Goal: Task Accomplishment & Management: Complete application form

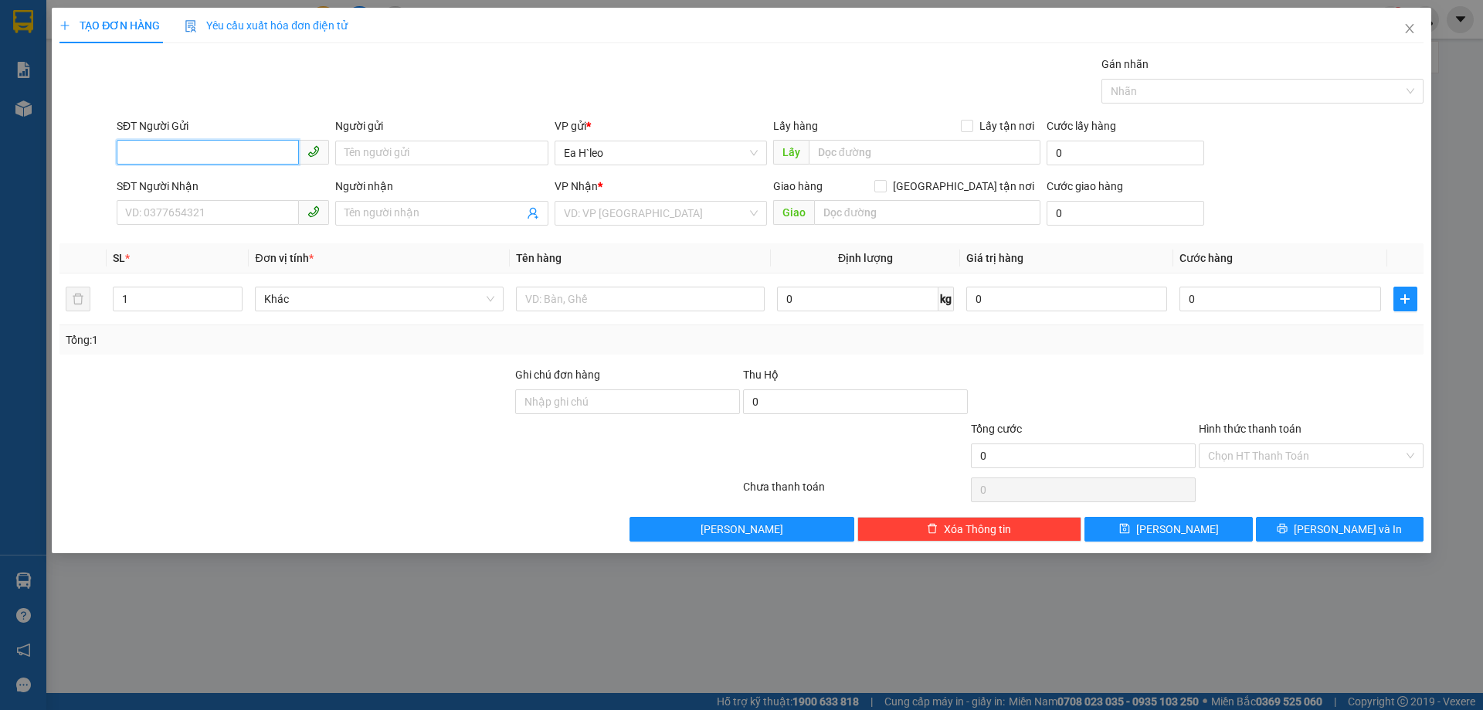
click at [189, 144] on input "SĐT Người Gửi" at bounding box center [208, 152] width 182 height 25
type input "0399382535"
click at [901, 146] on input "text" at bounding box center [925, 152] width 232 height 25
type input "NGÃ BA NAM ĐÀN"
click at [677, 226] on div "VP Nhận * VD: VP [GEOGRAPHIC_DATA]" at bounding box center [661, 205] width 212 height 54
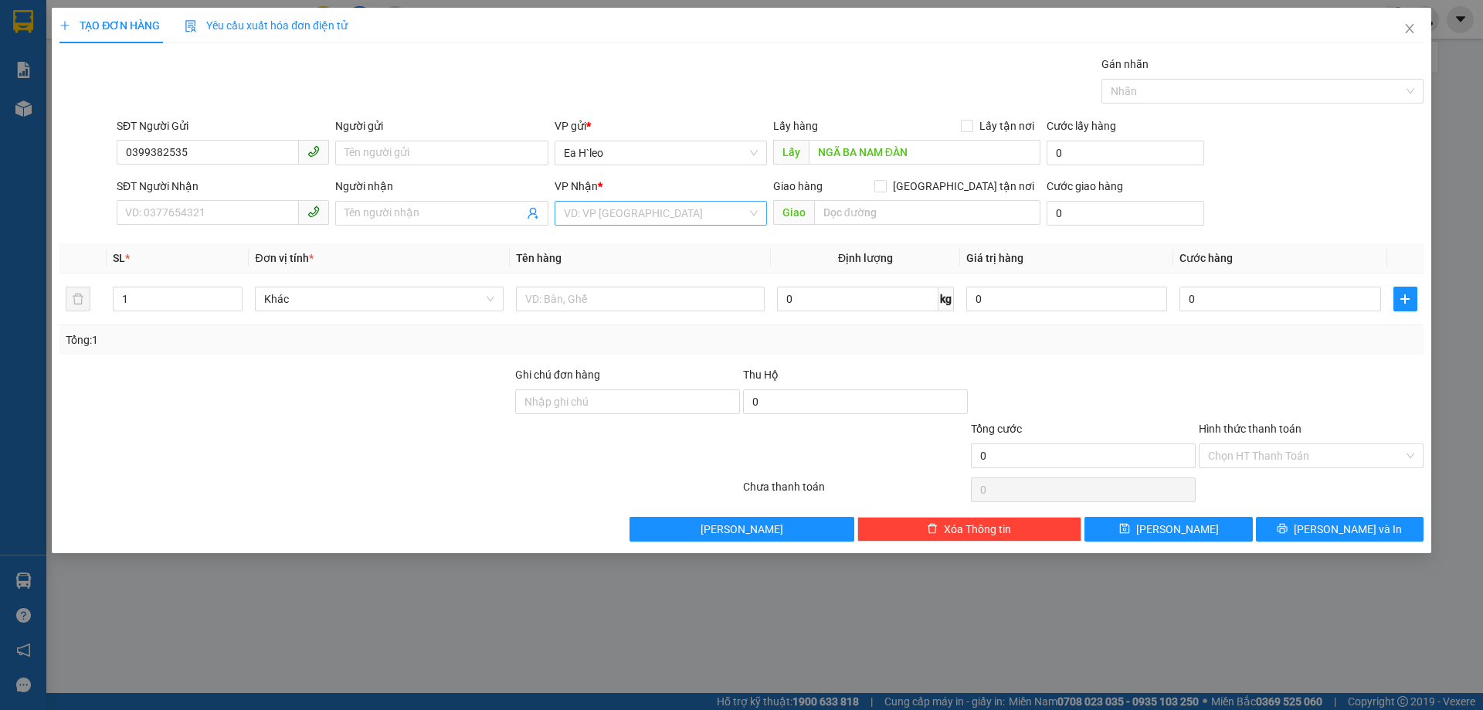
click at [677, 216] on input "search" at bounding box center [655, 213] width 183 height 23
click at [622, 270] on div "Bx Miền Đông" at bounding box center [661, 268] width 194 height 17
click at [936, 220] on input "text" at bounding box center [927, 212] width 226 height 25
type input "t"
type input "Trừ văn thố"
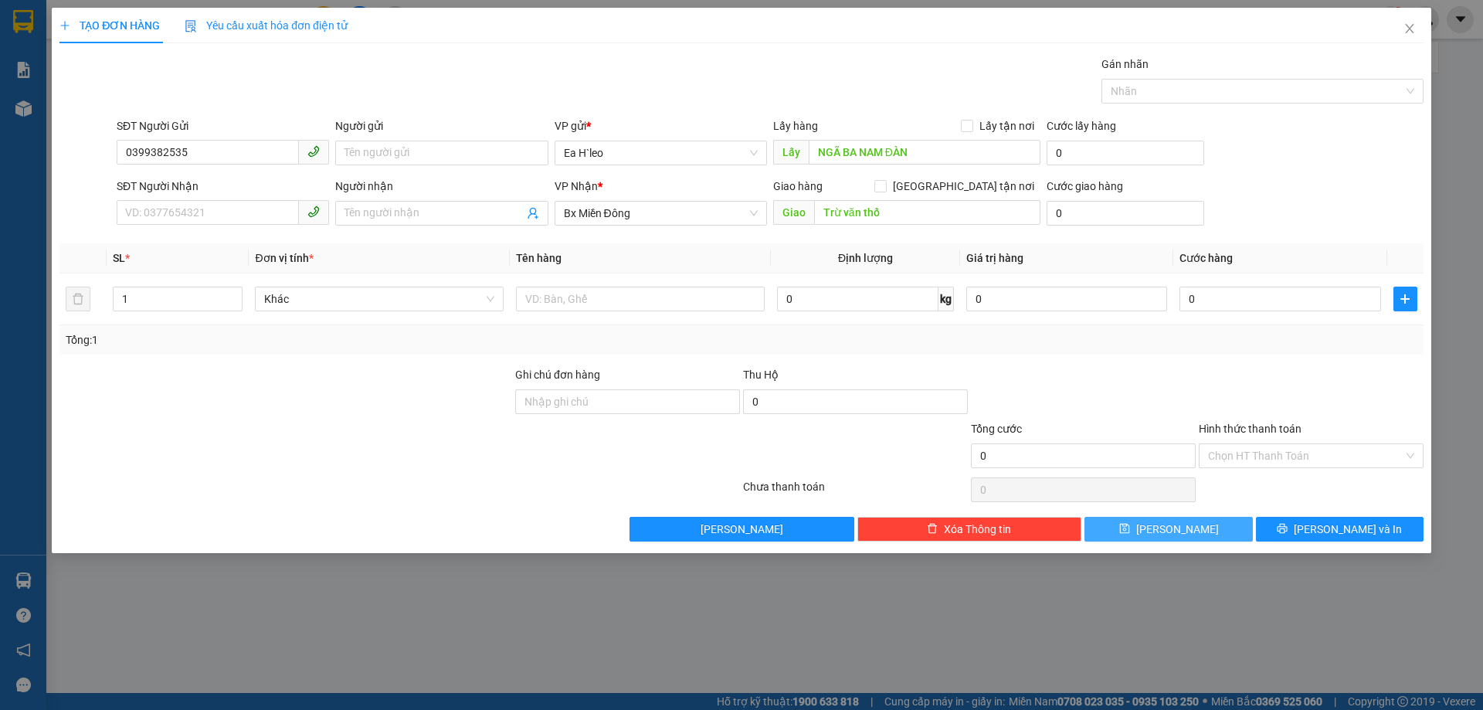
click at [1223, 524] on button "[PERSON_NAME]" at bounding box center [1168, 529] width 168 height 25
click at [20, 25] on div "TẠO ĐƠN HÀNG Yêu cầu xuất hóa đơn điện tử Transit Pickup Surcharge Ids Transit …" at bounding box center [741, 355] width 1483 height 710
click at [1407, 27] on icon "close" at bounding box center [1409, 28] width 8 height 9
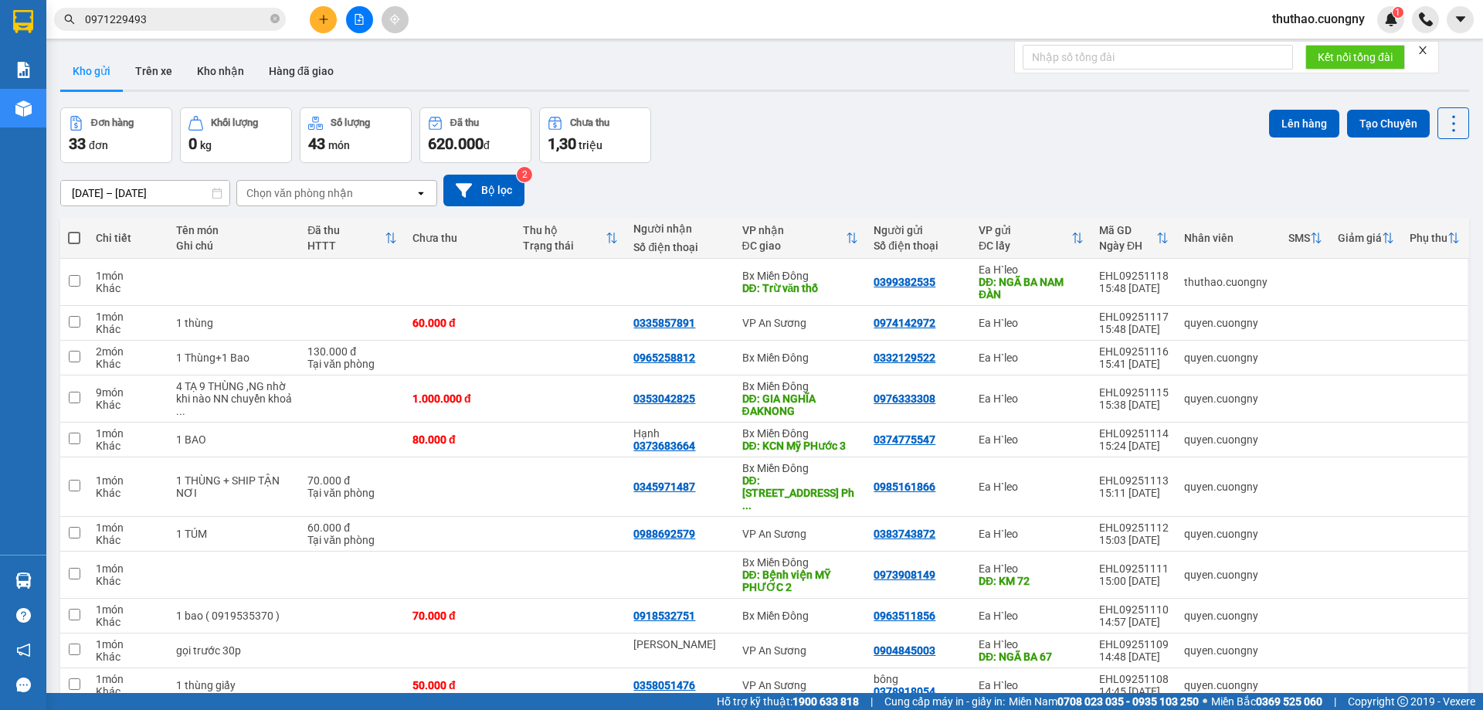
click at [171, 21] on input "0971229493" at bounding box center [176, 19] width 182 height 17
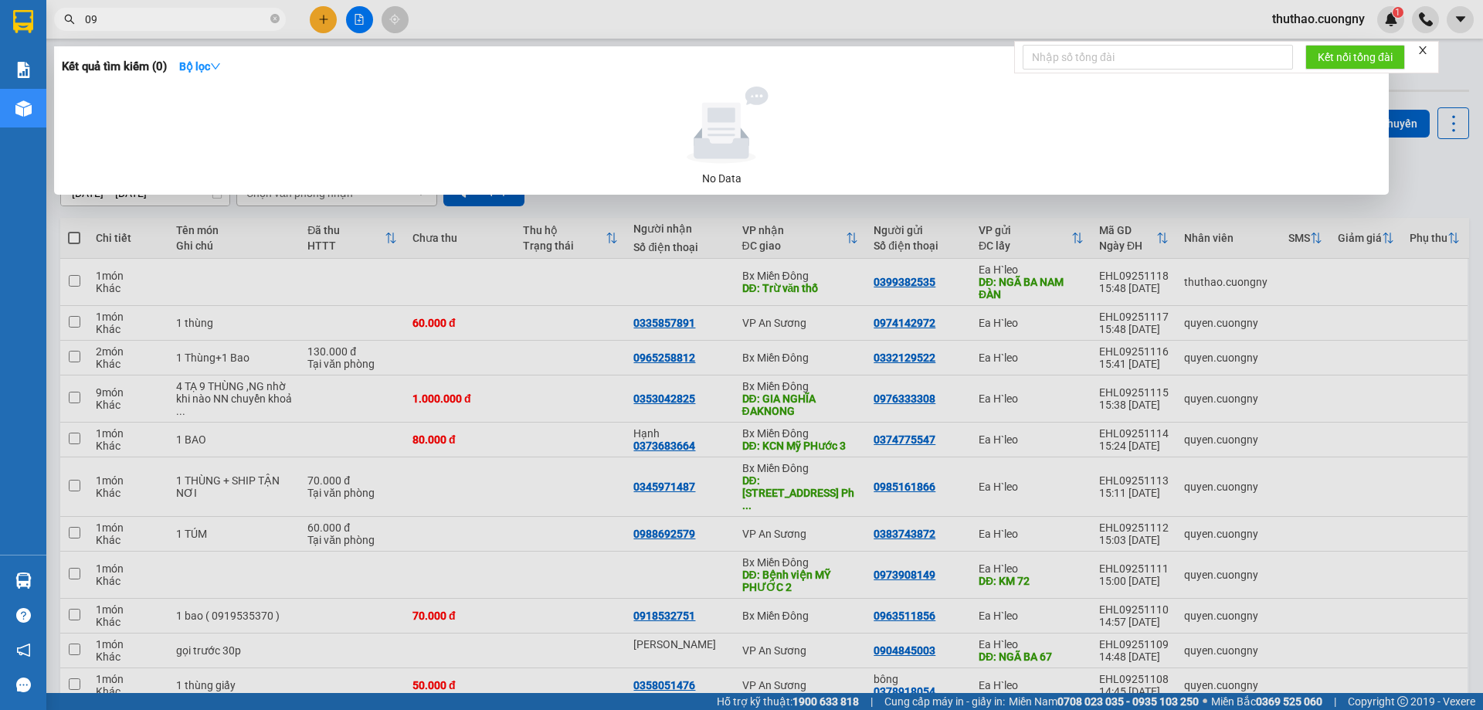
type input "0"
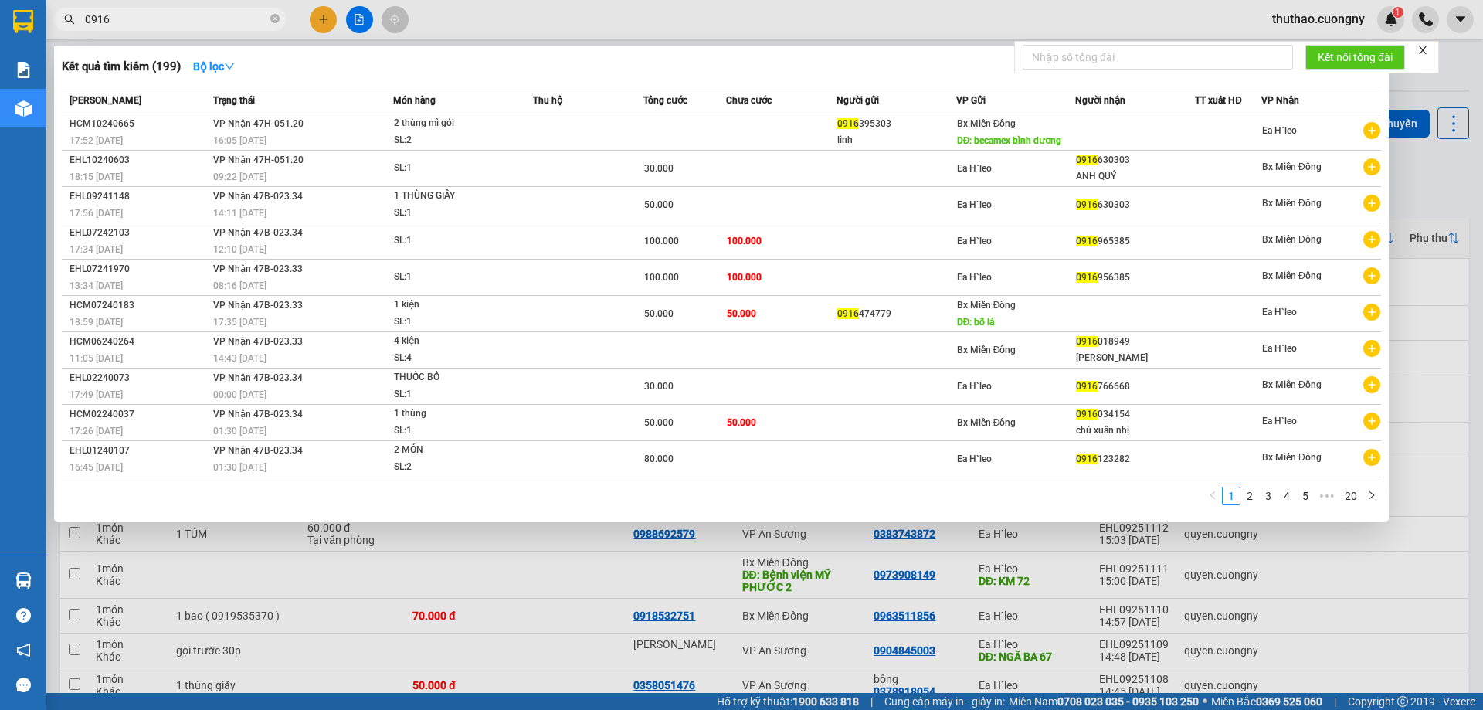
type input "0916"
